Goal: Task Accomplishment & Management: Use online tool/utility

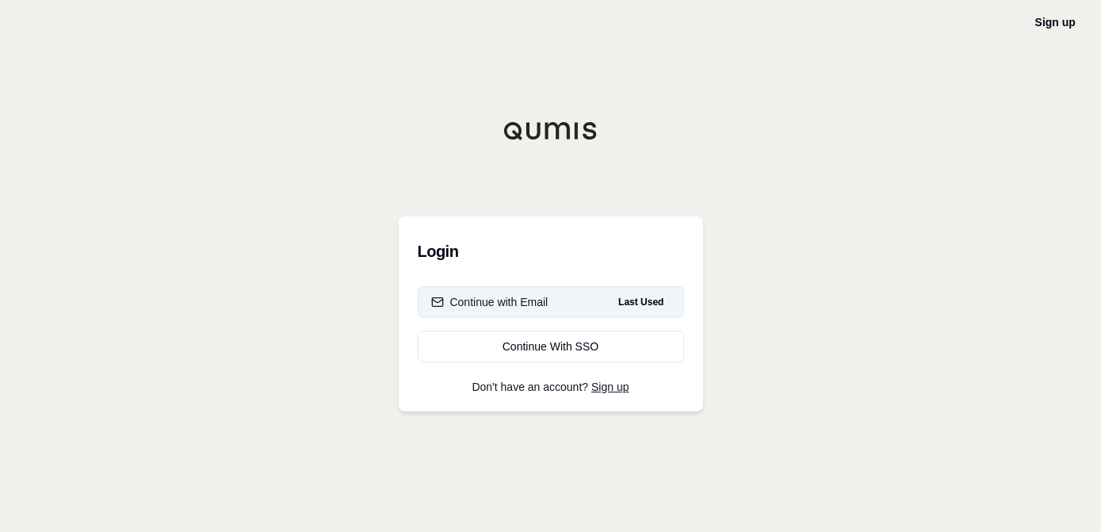
click at [587, 303] on button "Continue with Email Last Used" at bounding box center [551, 302] width 266 height 32
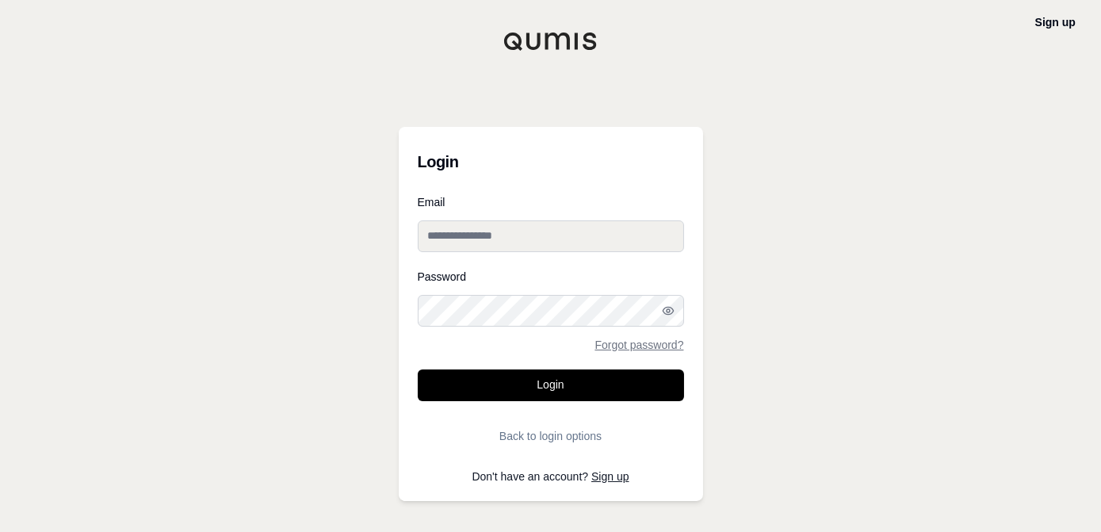
type input "**********"
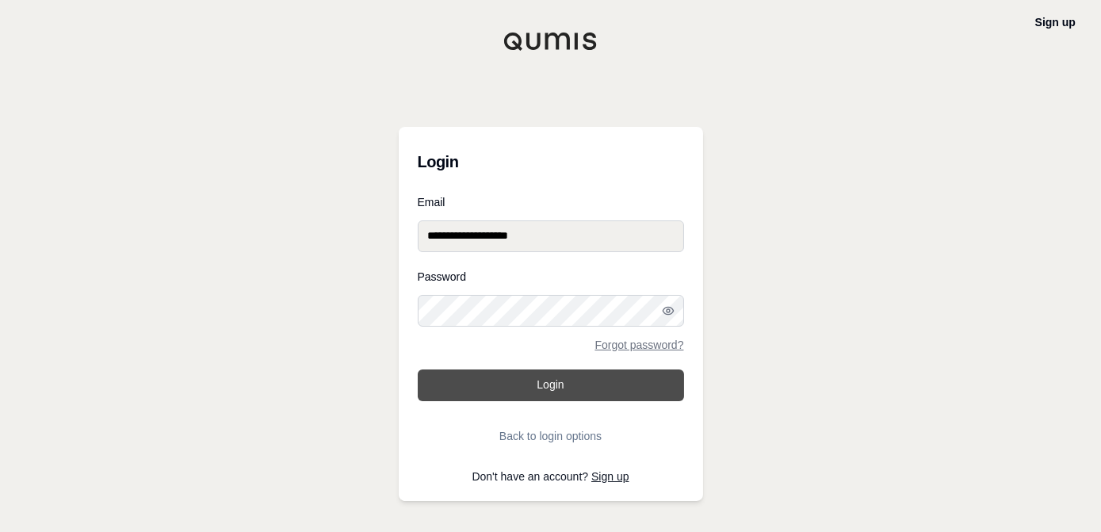
click at [545, 379] on button "Login" at bounding box center [551, 385] width 266 height 32
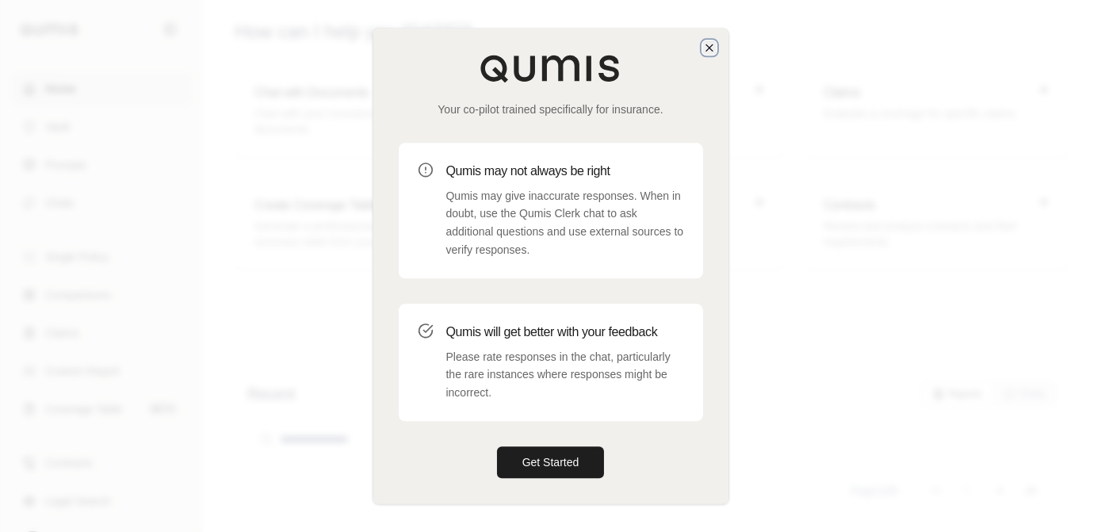
click at [710, 48] on icon "button" at bounding box center [709, 47] width 6 height 6
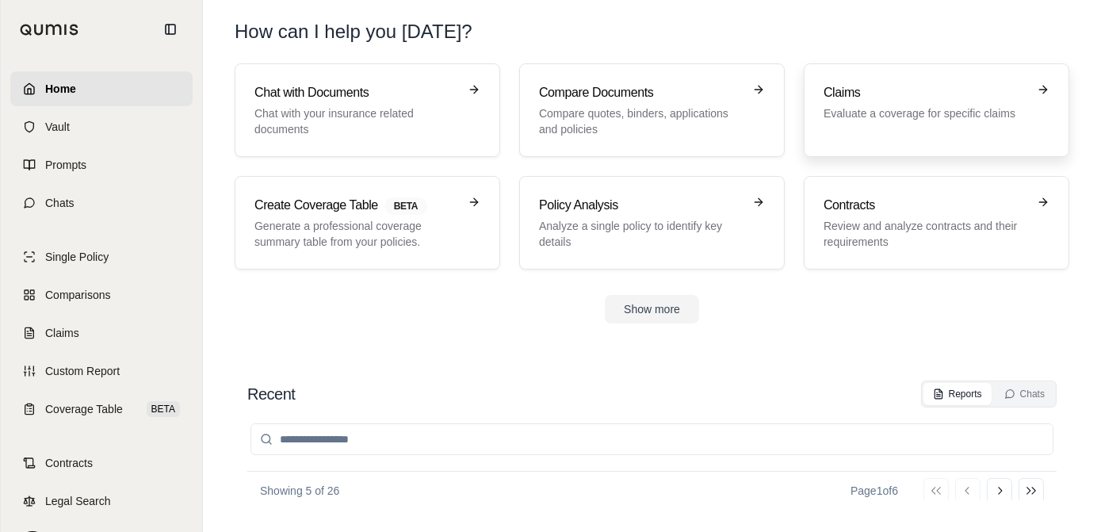
click at [853, 103] on div "Claims Evaluate a coverage for specific claims" at bounding box center [925, 102] width 204 height 38
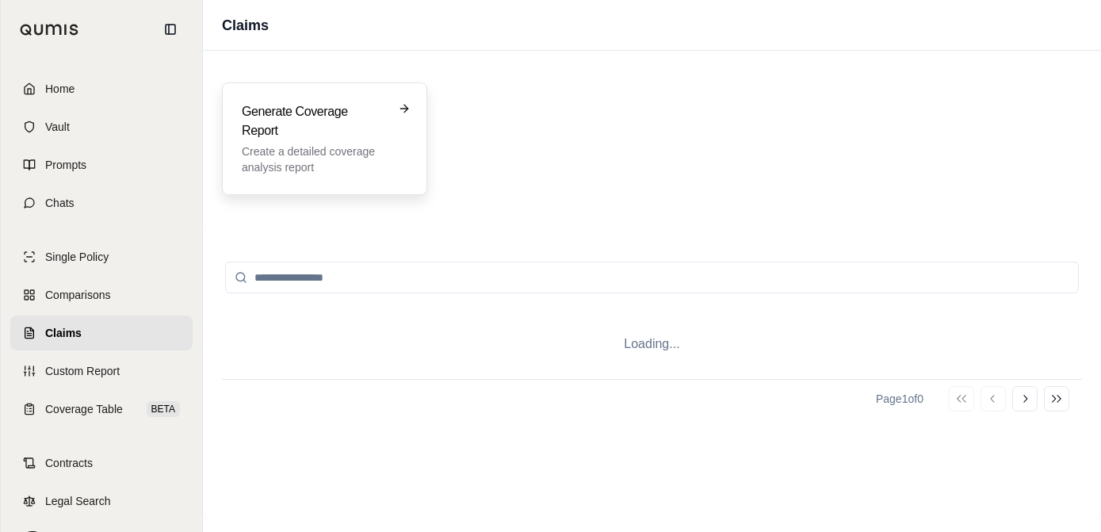
click at [323, 140] on div "Generate Coverage Report Create a detailed coverage analysis report" at bounding box center [313, 138] width 143 height 73
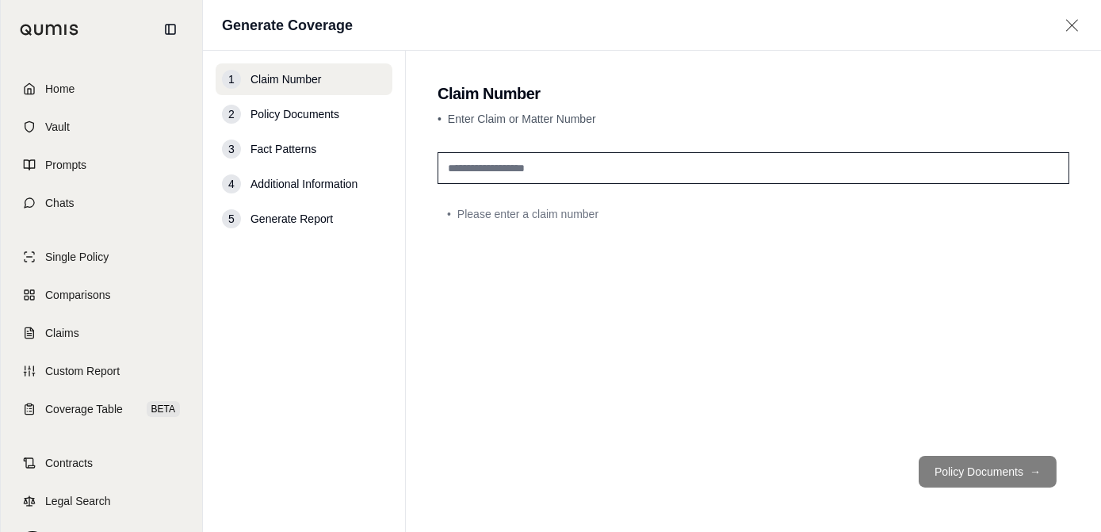
click at [520, 170] on input "text" at bounding box center [753, 168] width 632 height 32
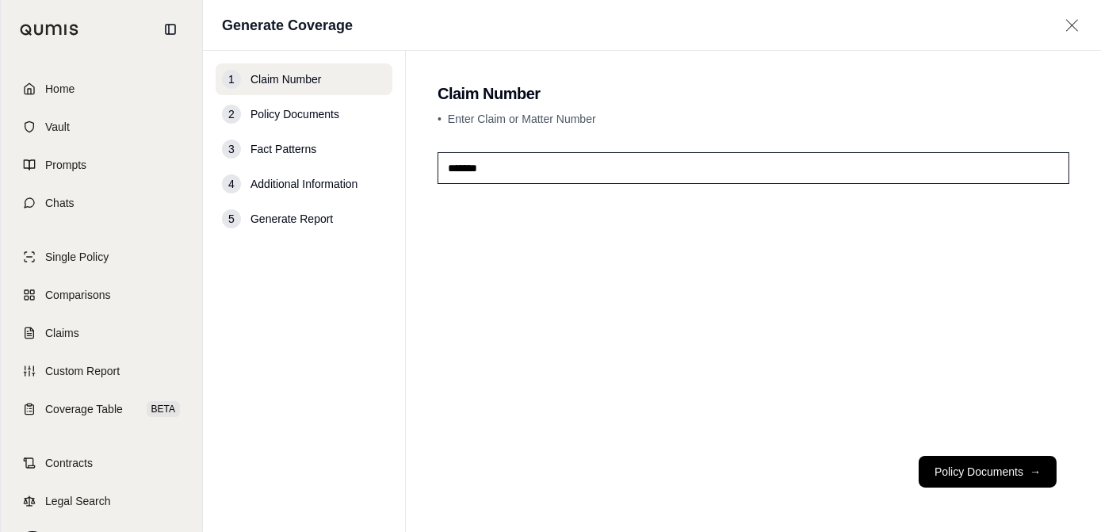
type input "*******"
click at [483, 362] on div "*******" at bounding box center [753, 294] width 632 height 297
click at [967, 479] on button "Policy Documents →" at bounding box center [988, 472] width 138 height 32
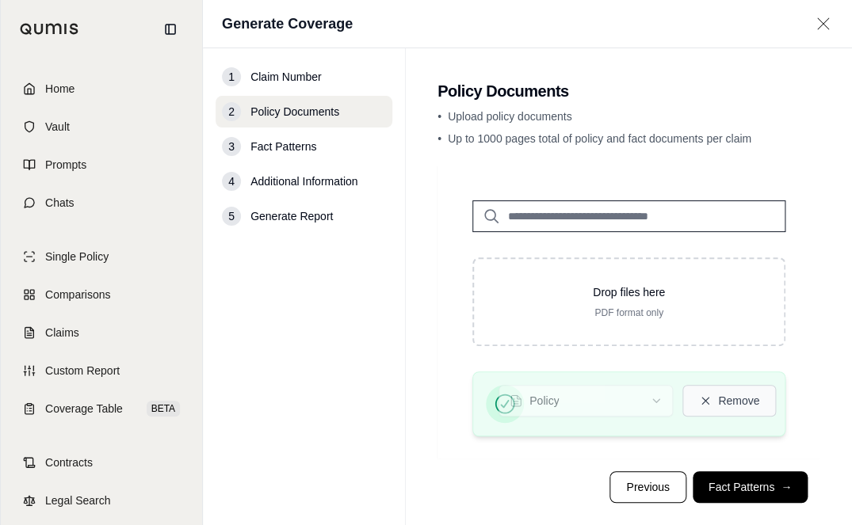
click at [758, 403] on button "Remove" at bounding box center [729, 401] width 94 height 32
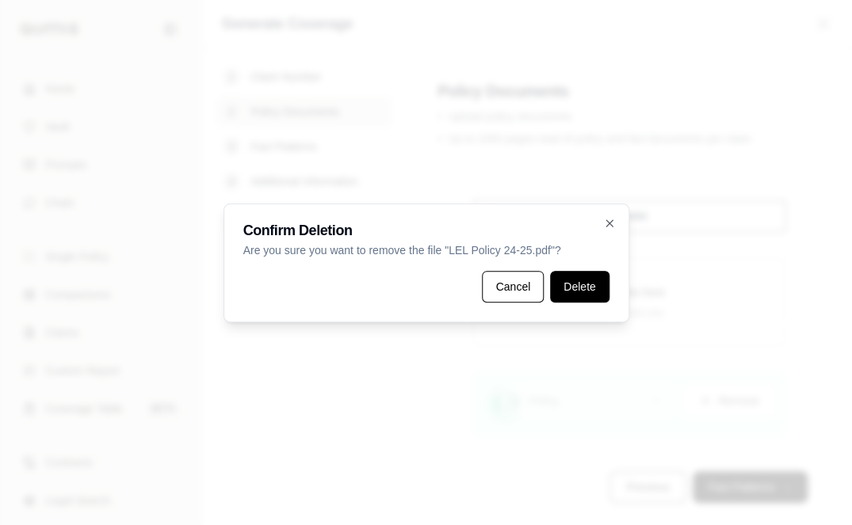
click at [582, 286] on button "Delete" at bounding box center [579, 287] width 59 height 32
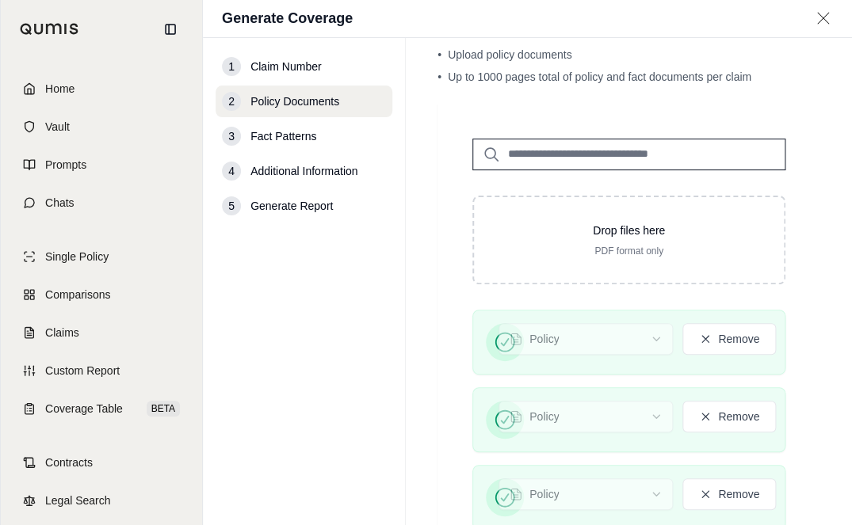
scroll to position [135, 0]
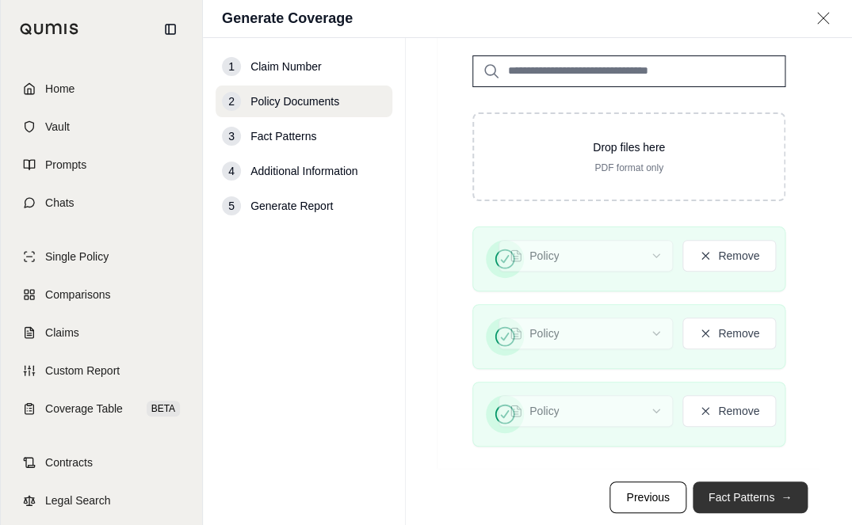
click at [781, 494] on span "→" at bounding box center [786, 498] width 11 height 16
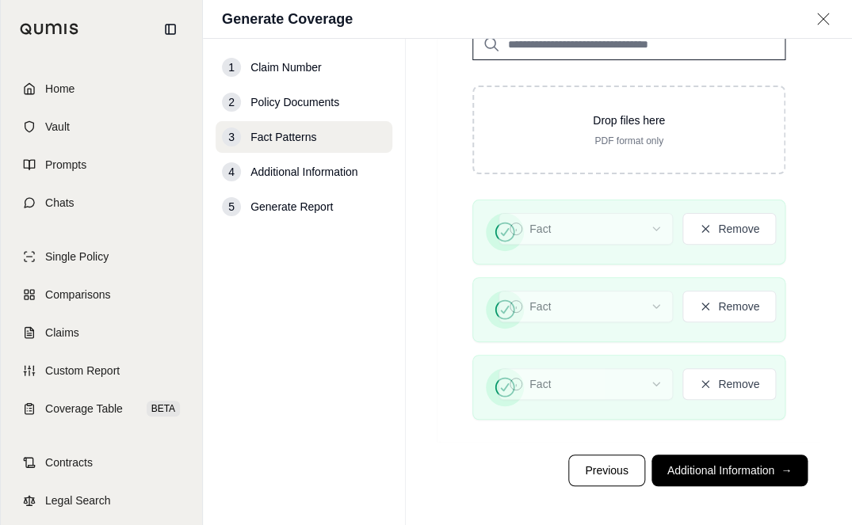
scroll to position [141, 0]
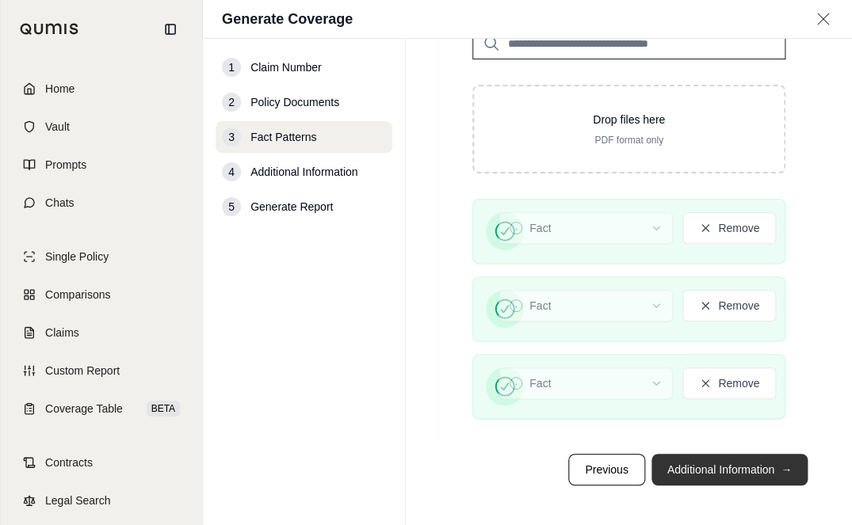
click at [714, 472] on button "Additional Information →" at bounding box center [729, 470] width 156 height 32
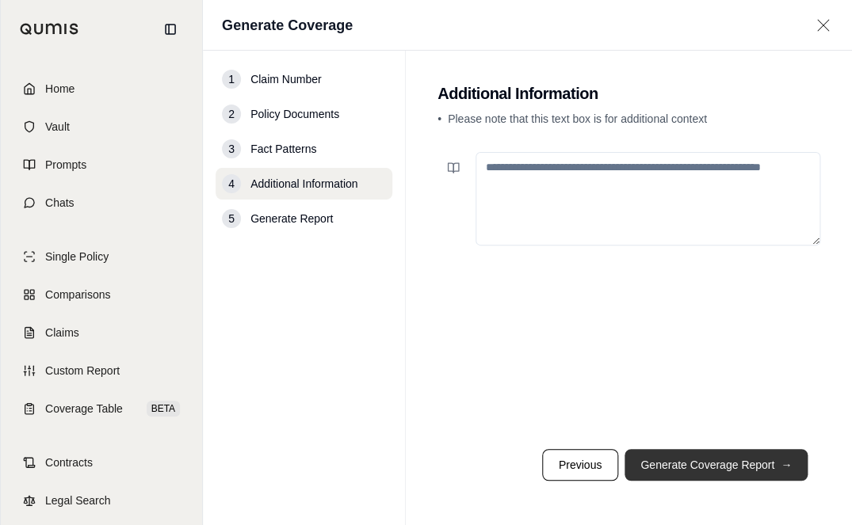
scroll to position [0, 0]
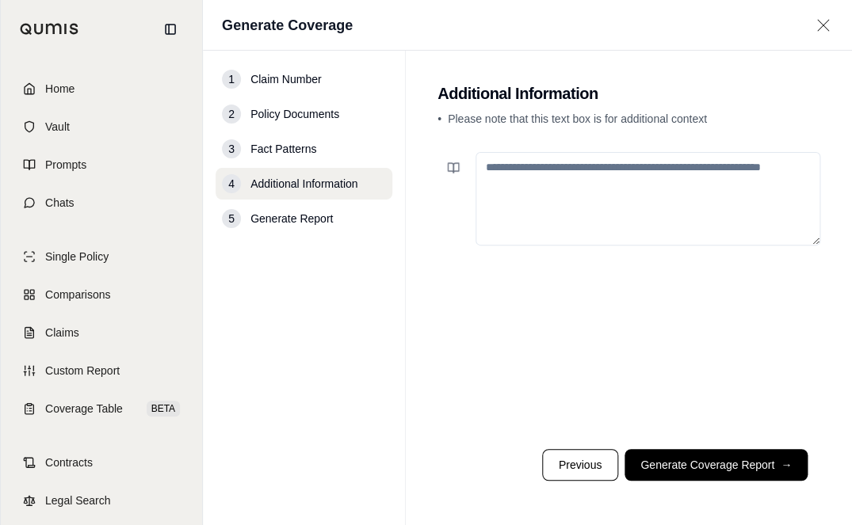
click at [531, 171] on textarea at bounding box center [648, 199] width 345 height 94
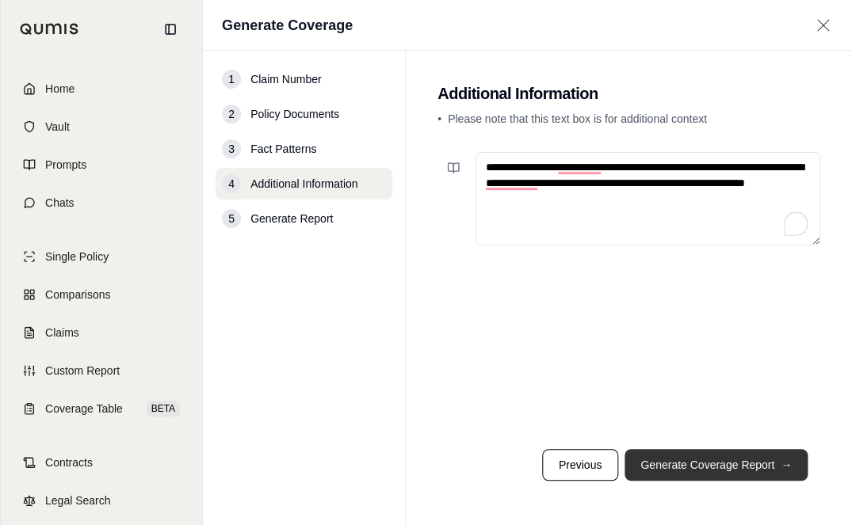
type textarea "**********"
click at [687, 474] on button "Generate Coverage Report →" at bounding box center [715, 465] width 183 height 32
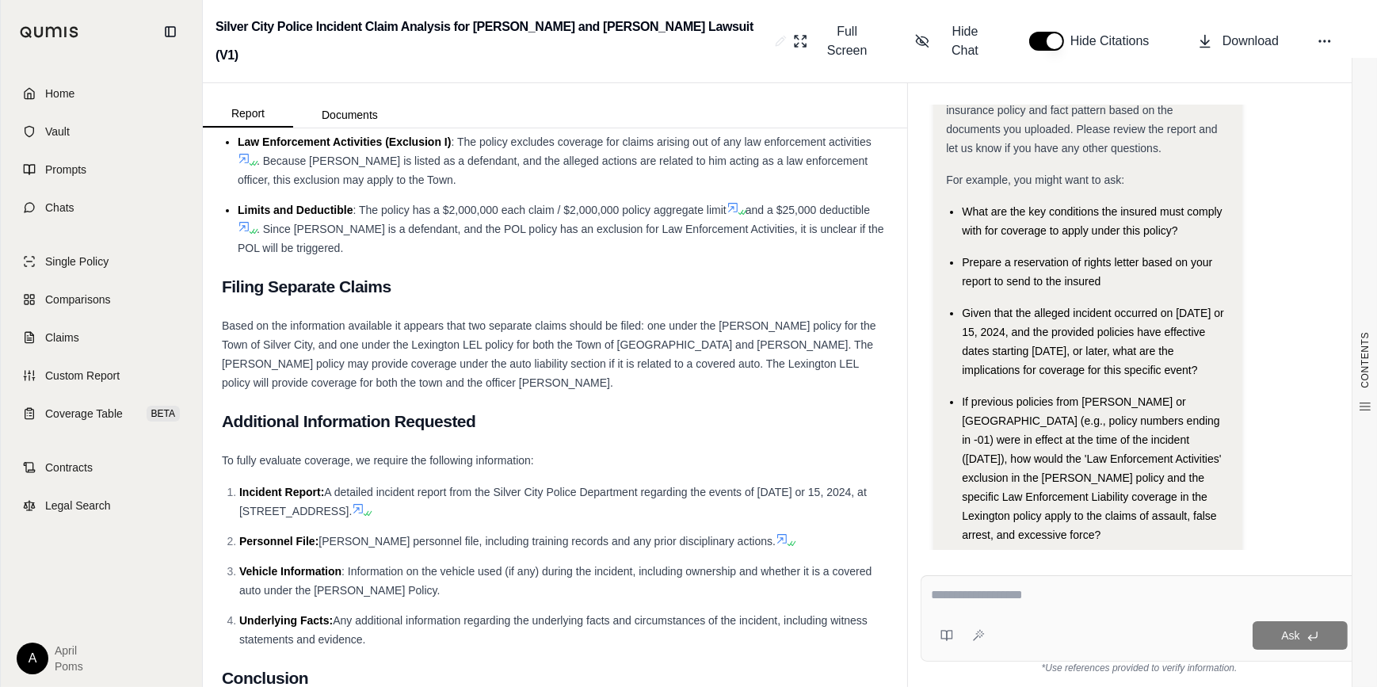
scroll to position [7077, 0]
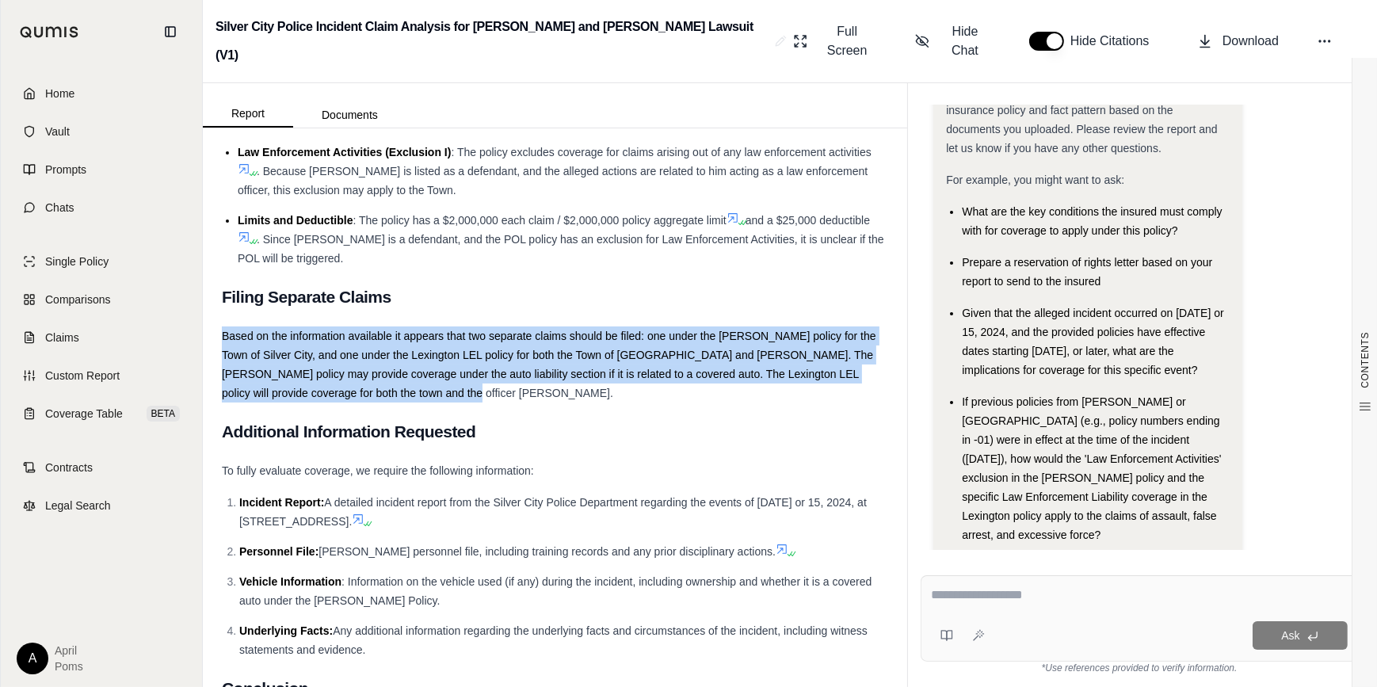
drag, startPoint x: 219, startPoint y: 329, endPoint x: 438, endPoint y: 391, distance: 228.3
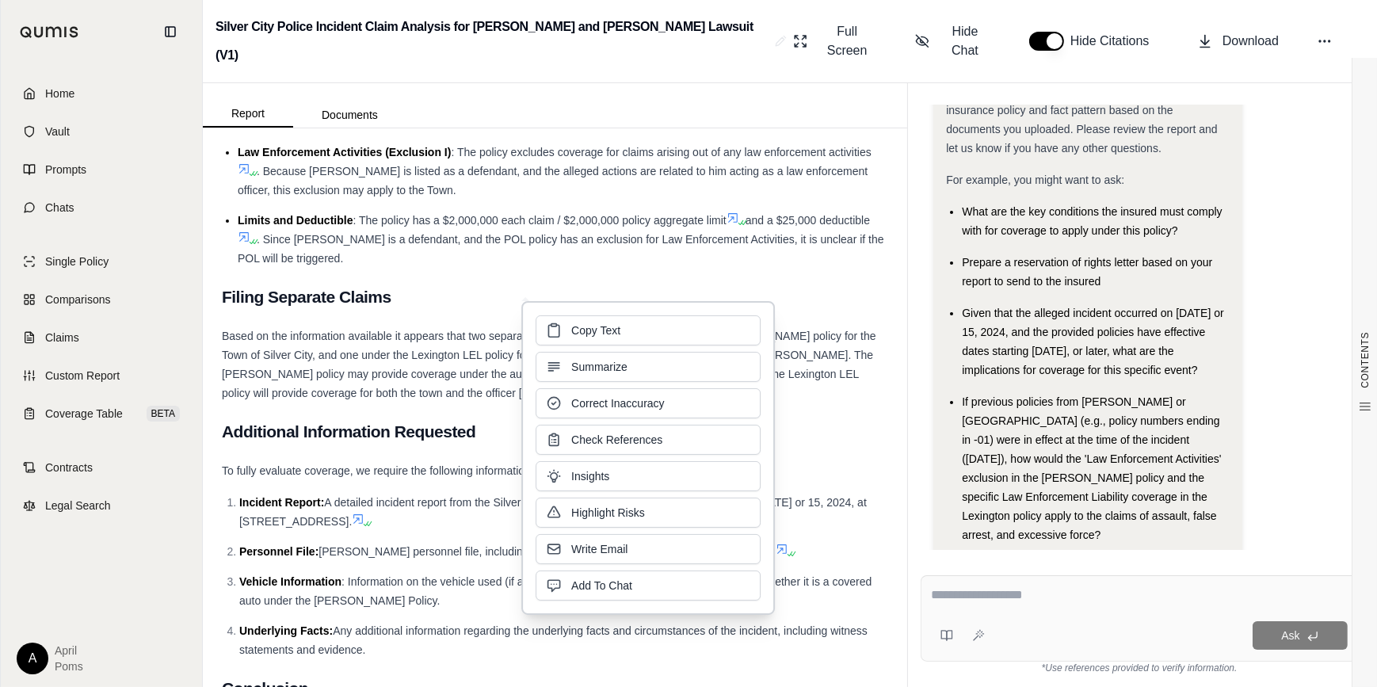
drag, startPoint x: 728, startPoint y: 351, endPoint x: 464, endPoint y: 405, distance: 269.4
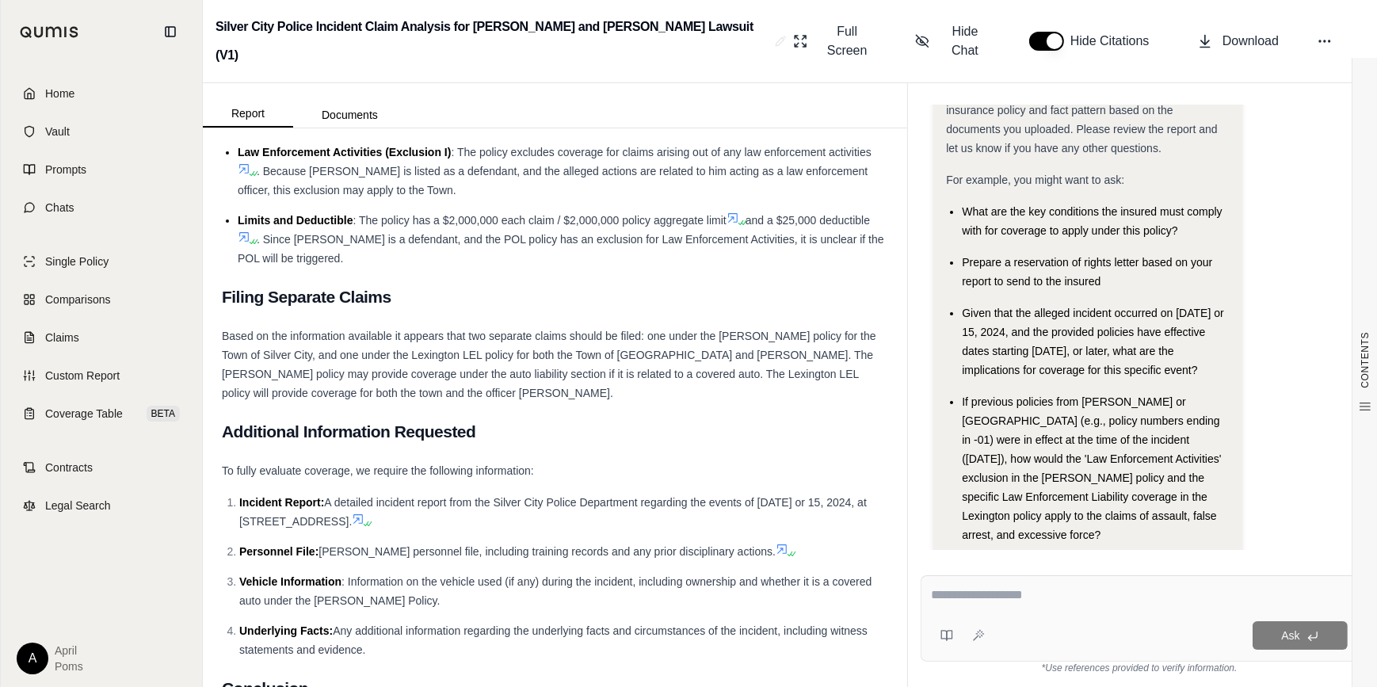
drag, startPoint x: 892, startPoint y: 630, endPoint x: 884, endPoint y: 624, distance: 10.1
click at [884, 531] on div "CONTENTS Table of Contents COVERAGE ANALYSIS REPORT Claim Information: Introduc…" at bounding box center [555, 407] width 705 height 559
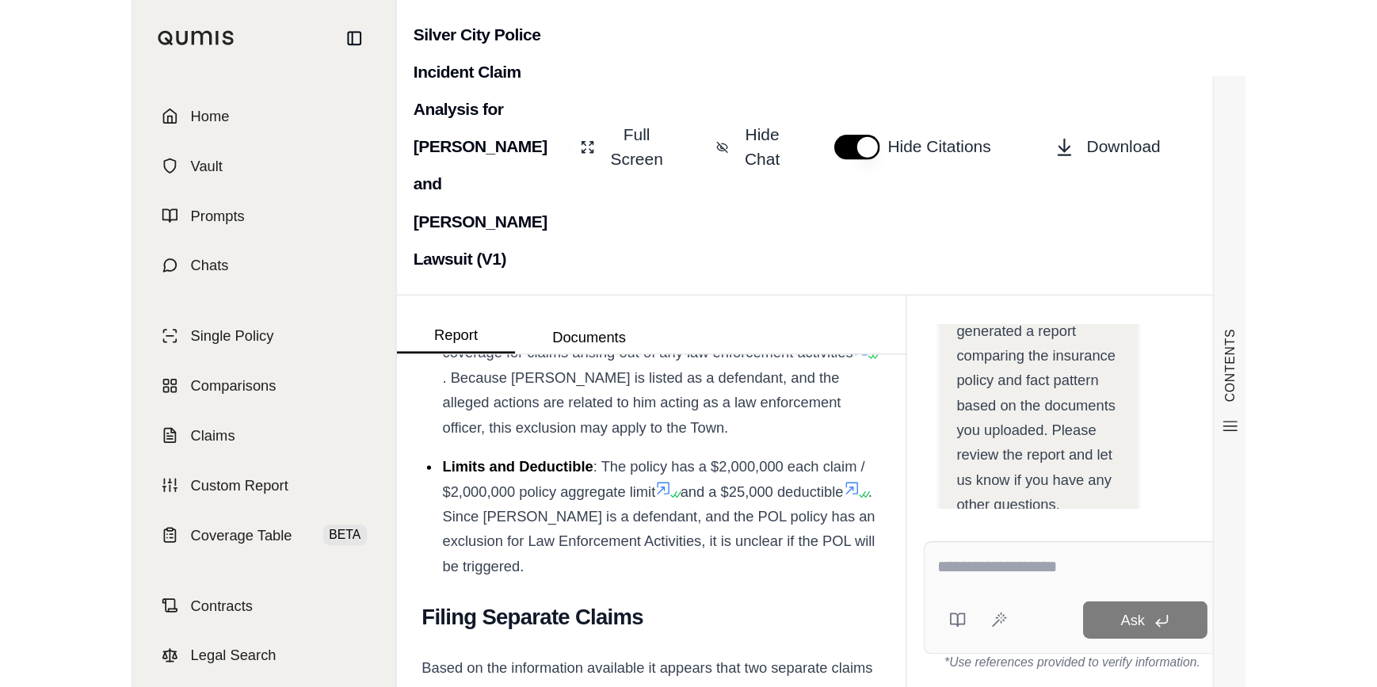
scroll to position [7068, 0]
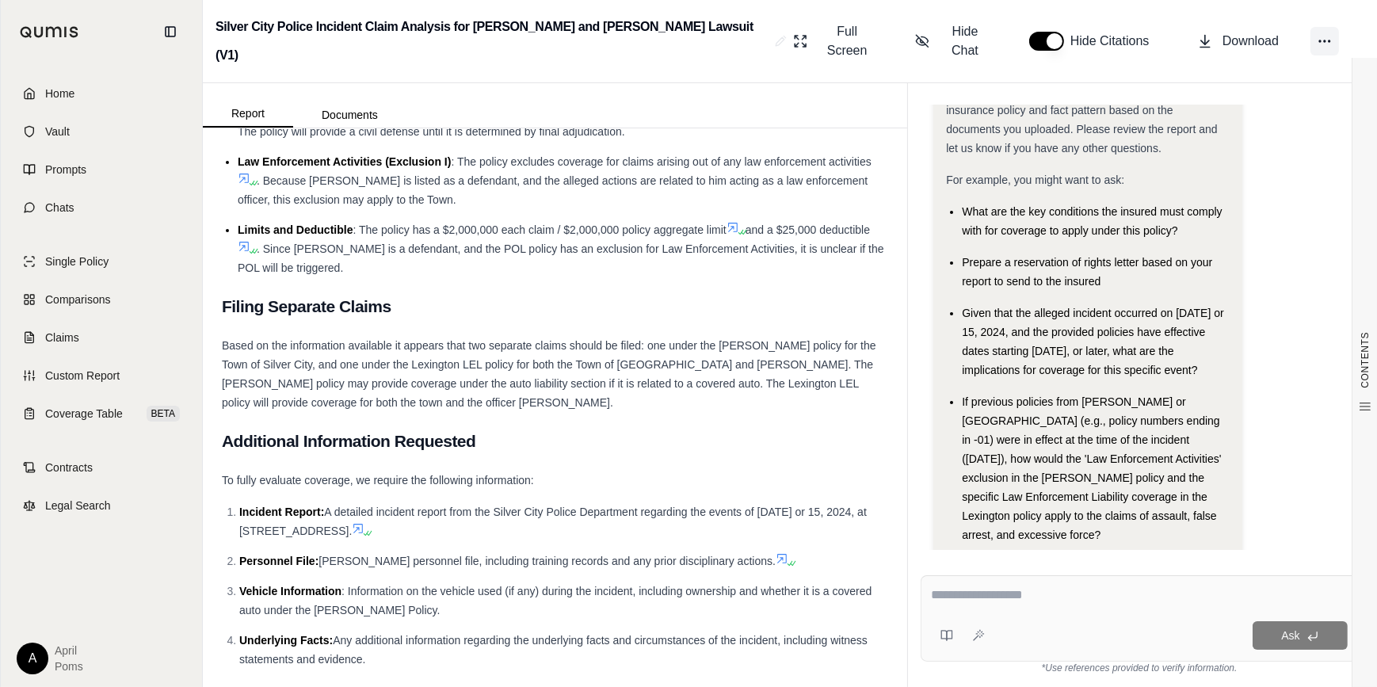
click at [1100, 33] on icon at bounding box center [1325, 41] width 16 height 16
click at [1100, 32] on span "Download" at bounding box center [1251, 41] width 56 height 19
